Goal: Information Seeking & Learning: Find specific fact

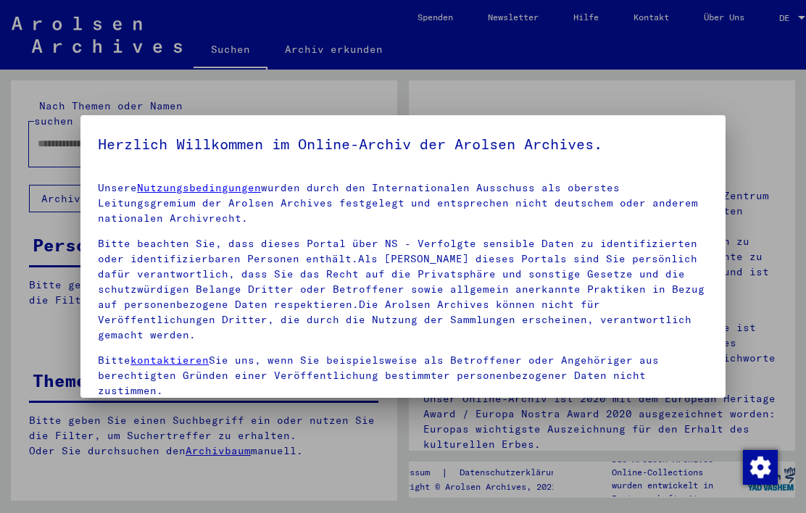
click at [297, 461] on div at bounding box center [403, 256] width 806 height 513
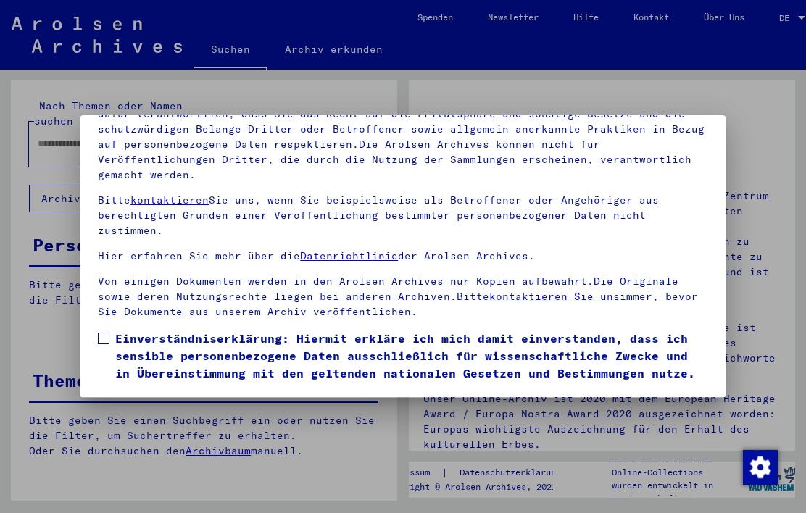
scroll to position [165, 0]
click at [104, 333] on span at bounding box center [104, 339] width 12 height 12
click at [188, 424] on button "Ich stimme zu" at bounding box center [152, 438] width 109 height 28
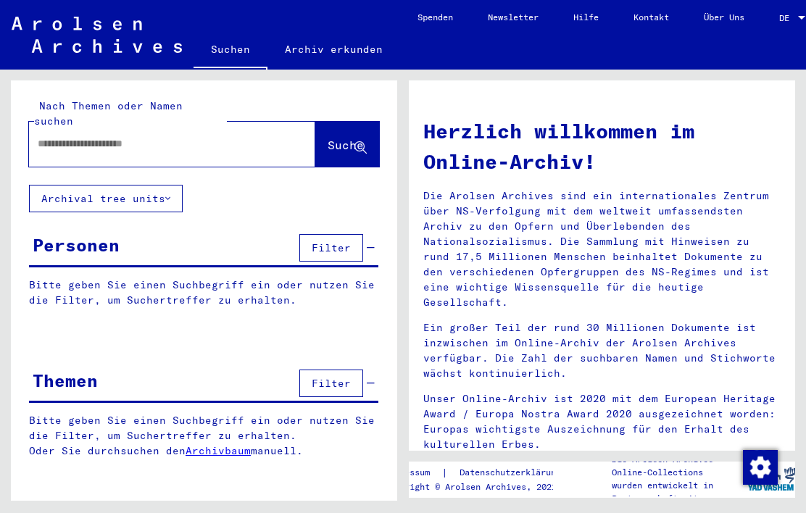
click at [251, 136] on input "text" at bounding box center [155, 143] width 234 height 15
type input "********"
click at [358, 138] on span "Suche" at bounding box center [346, 145] width 36 height 15
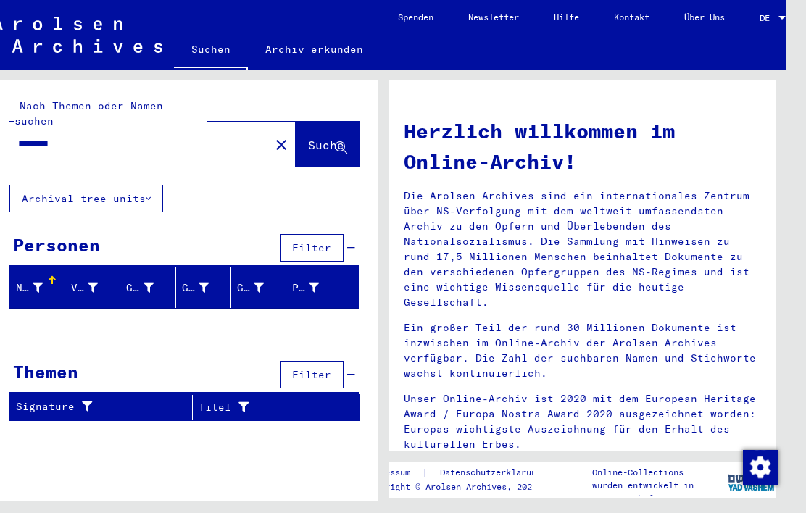
scroll to position [0, 26]
click at [273, 136] on mat-icon "close" at bounding box center [281, 144] width 17 height 17
